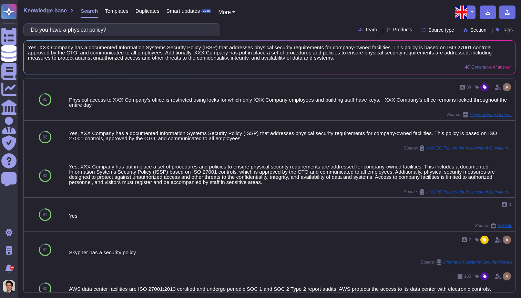
click at [251, 2] on div "Knowledge base Search Templates Duplicates Smart updates BETA More Do you have …" at bounding box center [269, 149] width 503 height 298
type input "Do you have a physical policy?"
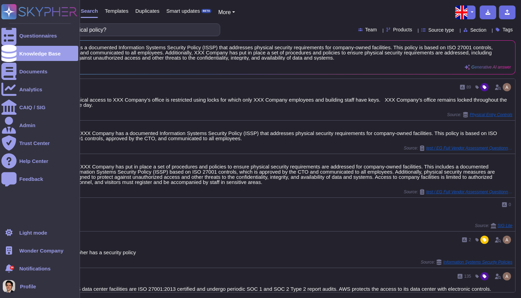
click at [9, 12] on rect at bounding box center [8, 11] width 15 height 15
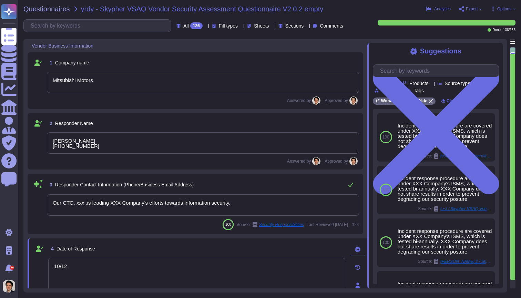
type textarea "Mitsubishi Motors"
type textarea "Louis Mutricy +33 7 61 10 90 99"
type textarea "Our CTO, xxx ,is leading XXX Company's efforts towards information security."
type textarea "10/12"
type textarea "The company website URLs include www.skypher.co, app.skypher.co, and www.skyphe…"
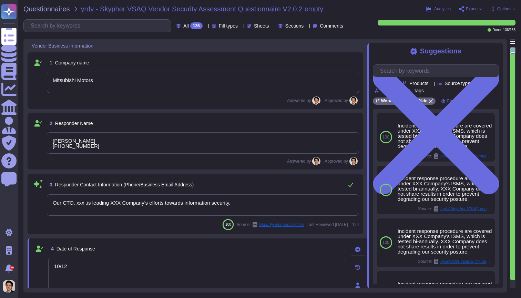
type textarea "The service website URLs include www.skypher.co, app.skypher.co, and www.skyphe…"
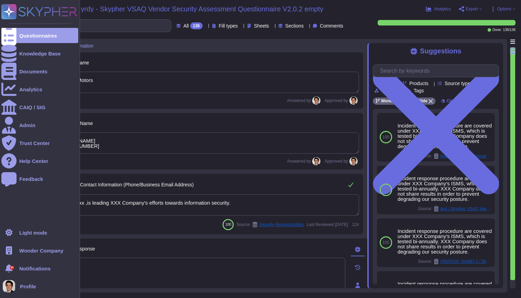
click at [18, 38] on div "Questionnaires" at bounding box center [39, 35] width 77 height 15
